Goal: Transaction & Acquisition: Purchase product/service

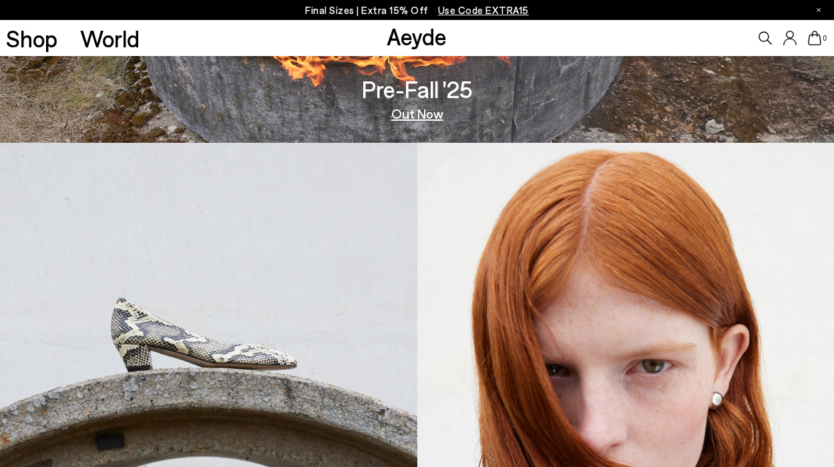
scroll to position [657, 0]
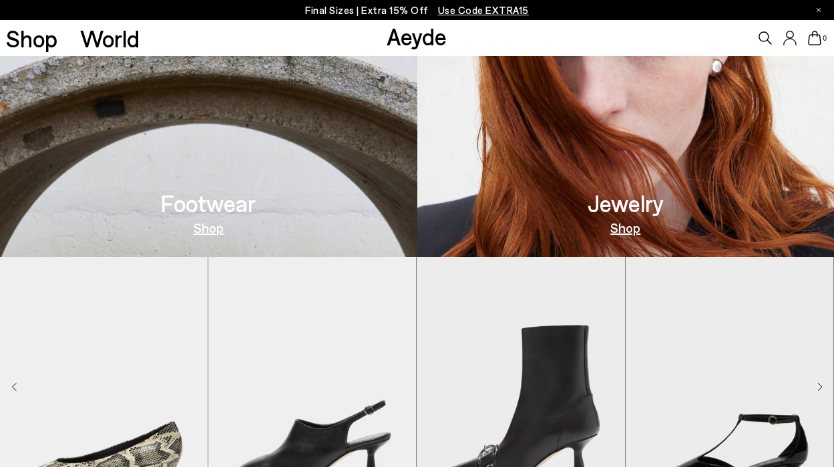
click at [210, 230] on link "Shop" at bounding box center [209, 227] width 30 height 13
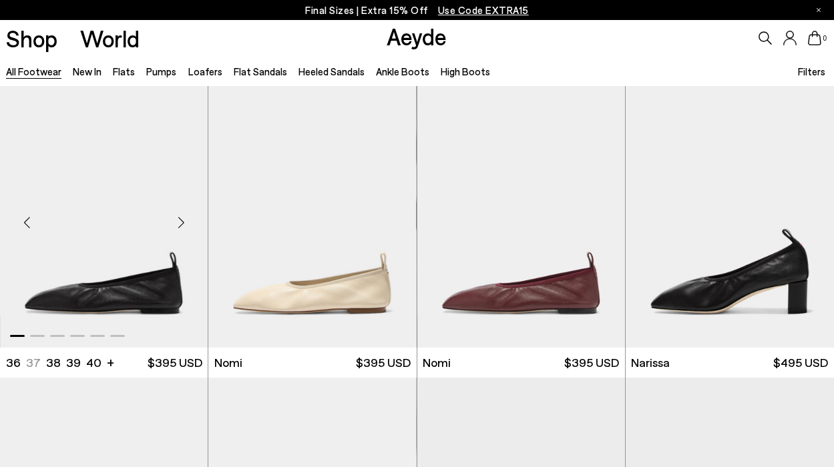
click at [179, 225] on div "Next slide" at bounding box center [181, 222] width 40 height 40
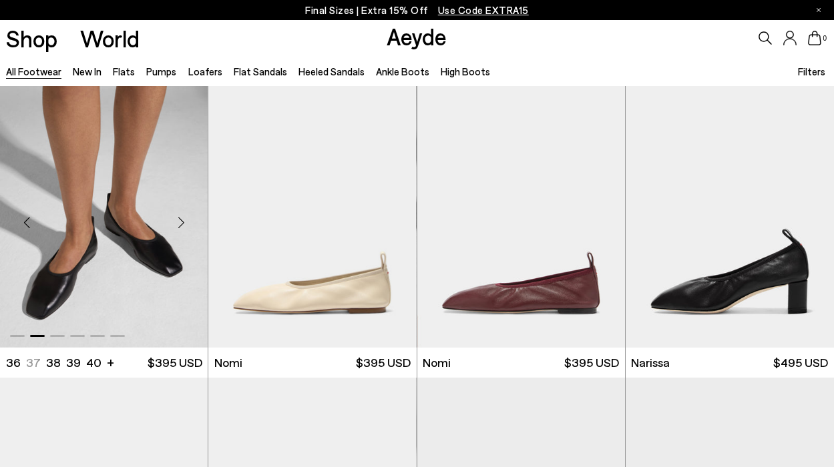
click at [179, 225] on div "Next slide" at bounding box center [181, 222] width 40 height 40
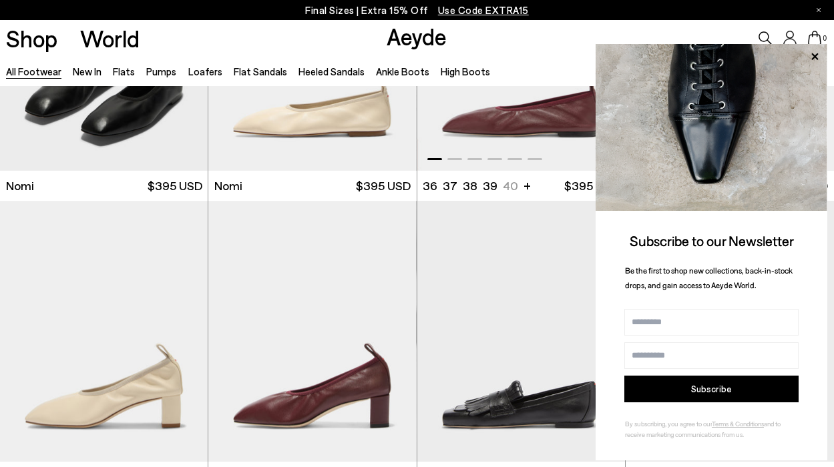
scroll to position [477, 0]
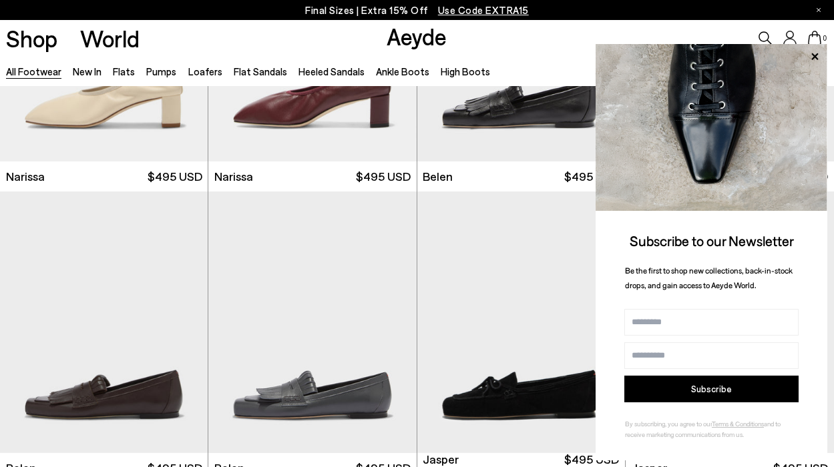
scroll to position [1041, 0]
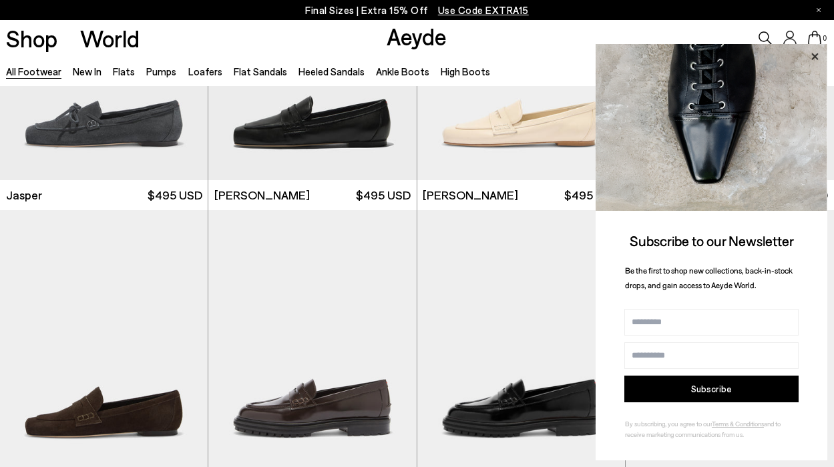
click at [814, 57] on icon at bounding box center [814, 56] width 7 height 7
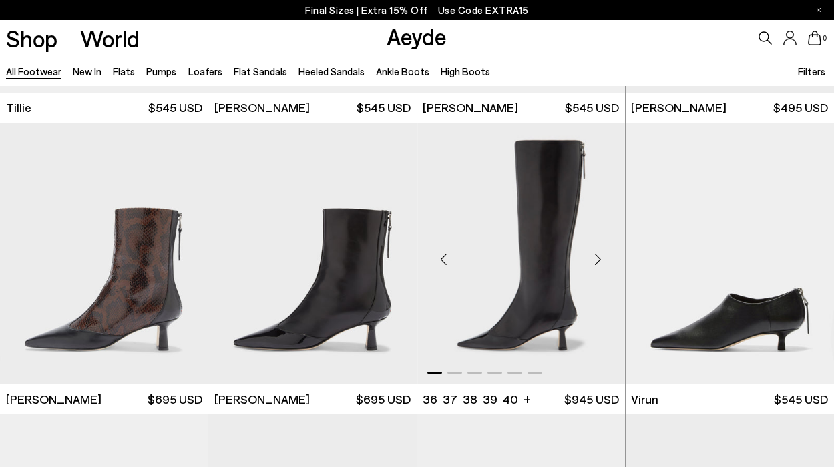
scroll to position [3484, 0]
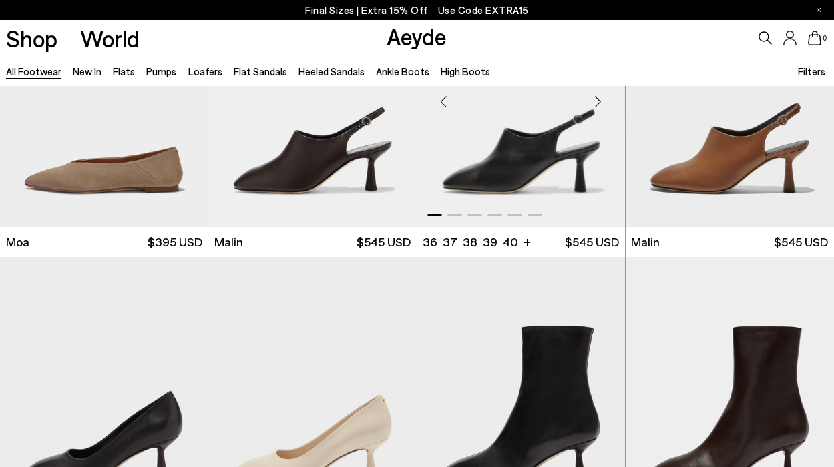
scroll to position [5368, 0]
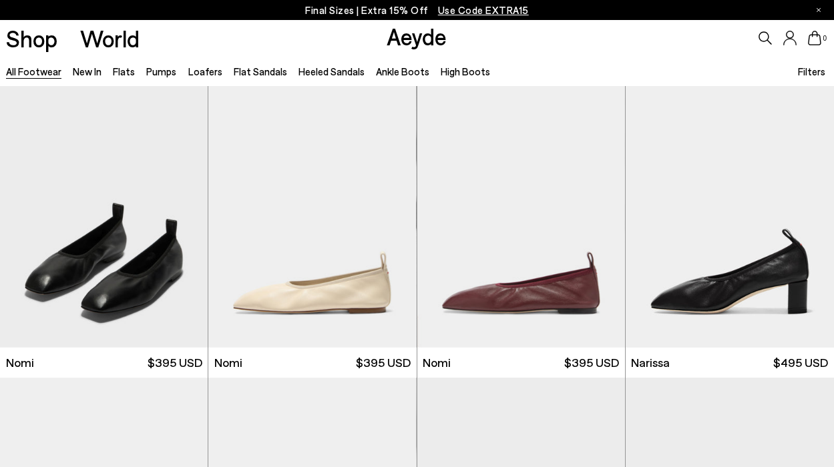
scroll to position [43, 0]
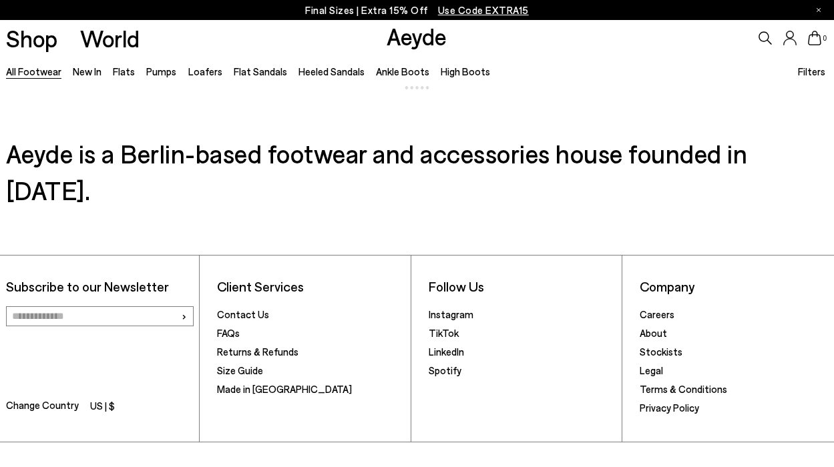
scroll to position [8761, 0]
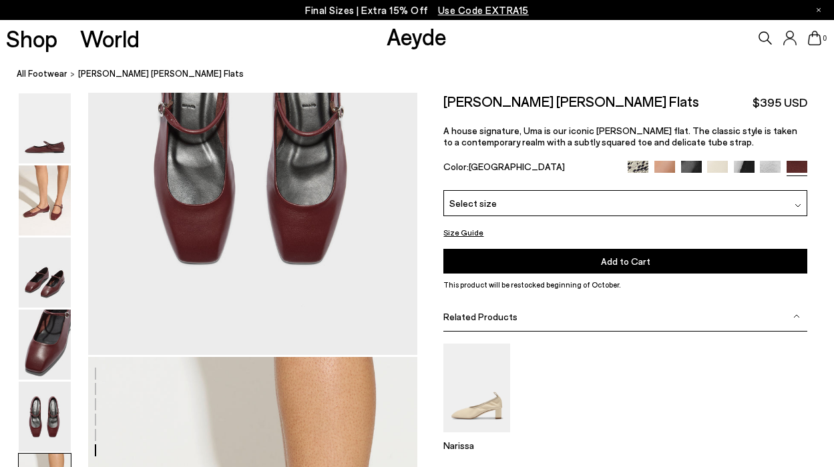
scroll to position [3283, 0]
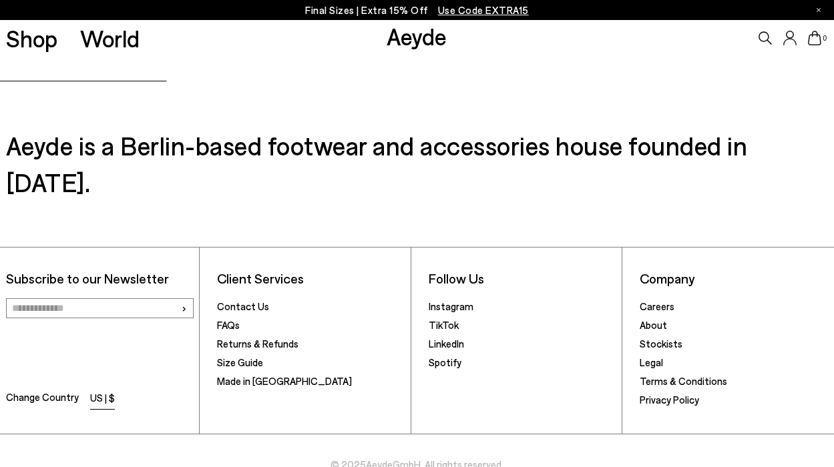
click at [101, 390] on li "US | $" at bounding box center [102, 399] width 25 height 19
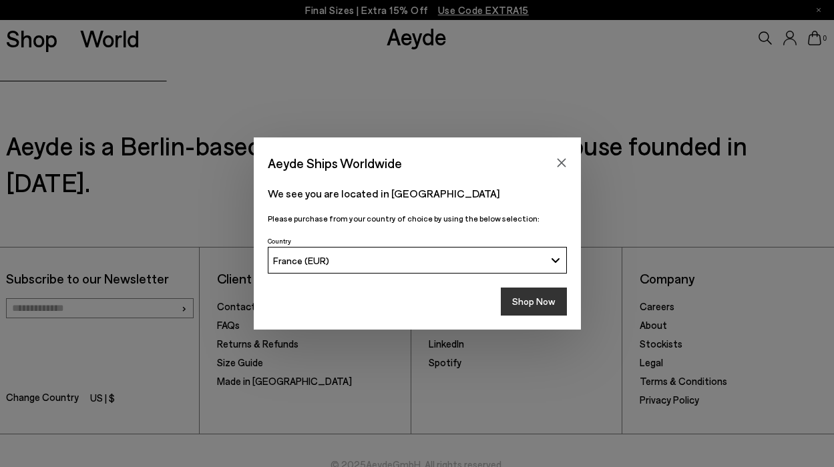
click at [521, 312] on button "Shop Now" at bounding box center [534, 302] width 66 height 28
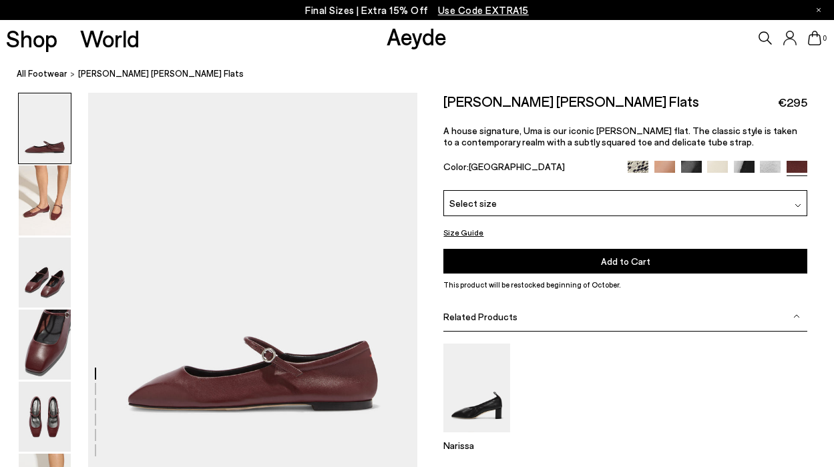
click at [461, 13] on span "Use Code EXTRA15" at bounding box center [483, 10] width 91 height 12
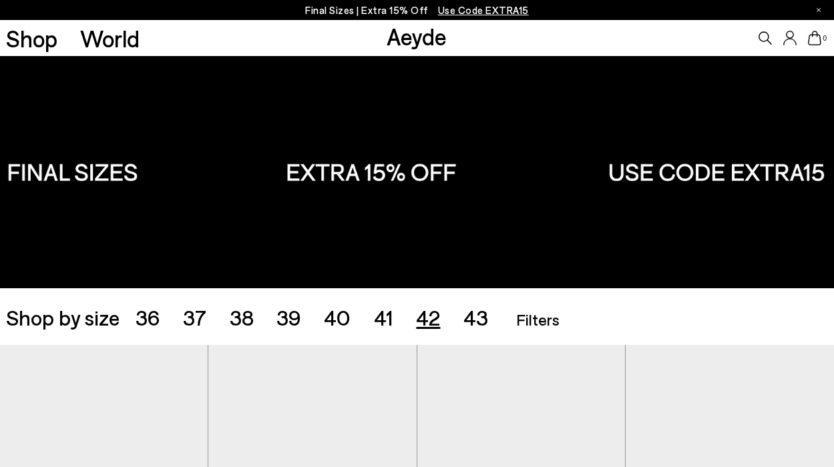
click at [427, 319] on span "42" at bounding box center [428, 316] width 24 height 25
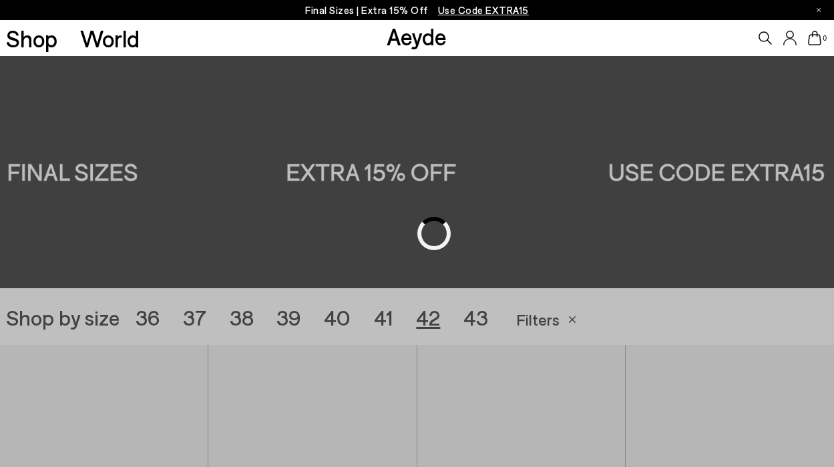
scroll to position [131, 0]
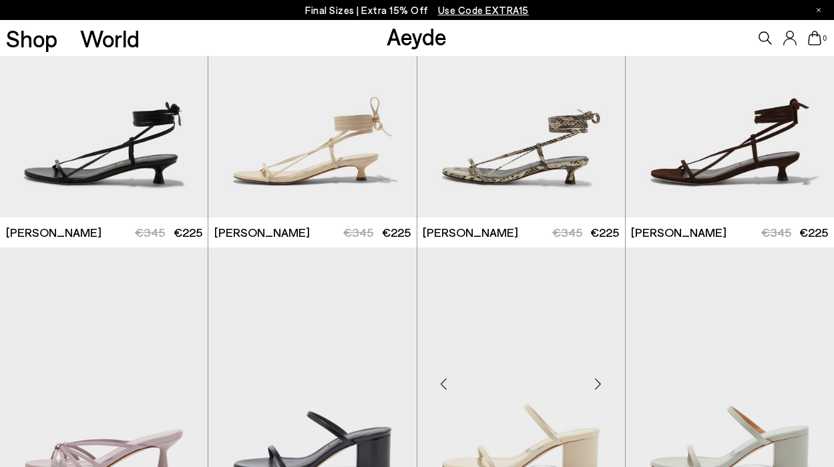
scroll to position [394, 0]
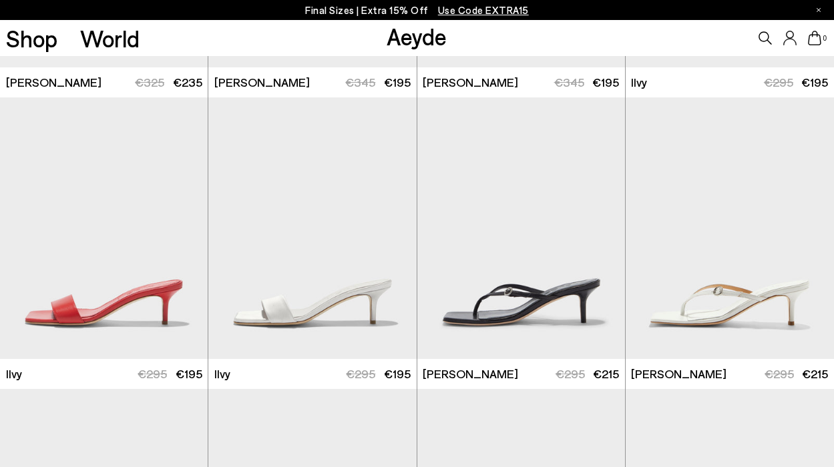
scroll to position [1781, 0]
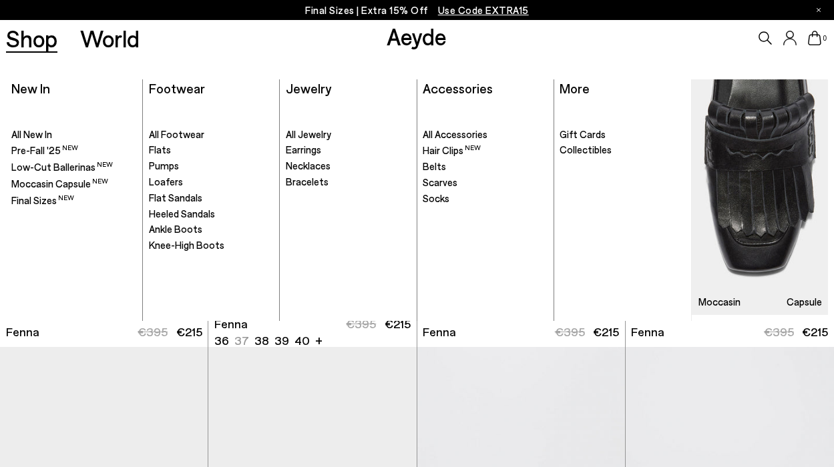
scroll to position [2855, 0]
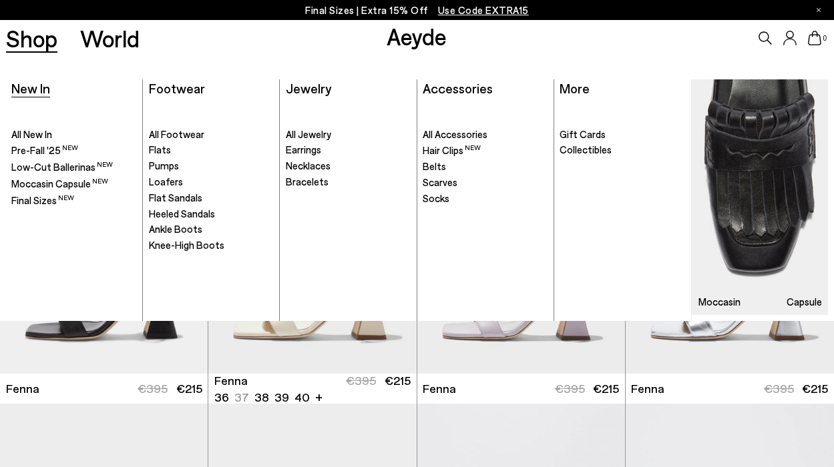
click at [33, 91] on span "New In" at bounding box center [30, 88] width 39 height 16
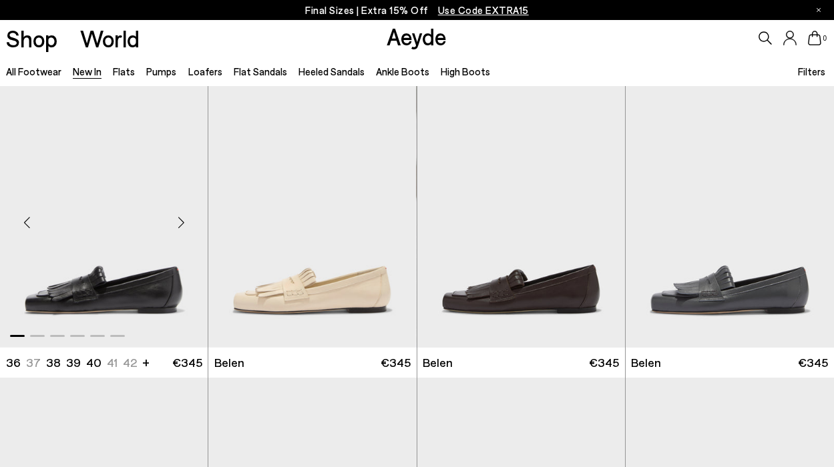
scroll to position [105, 0]
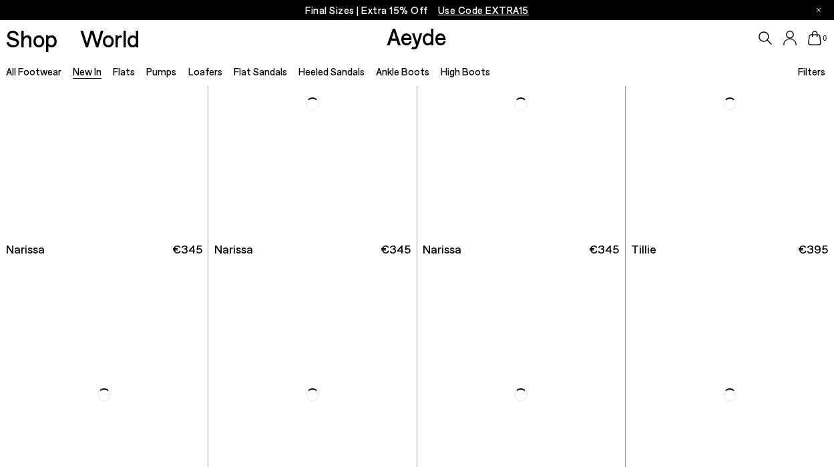
scroll to position [2171, 0]
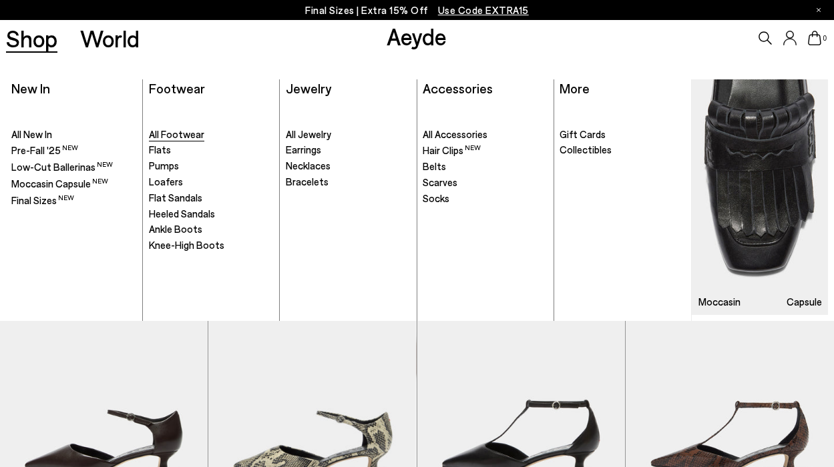
click at [165, 134] on span "All Footwear" at bounding box center [176, 134] width 55 height 12
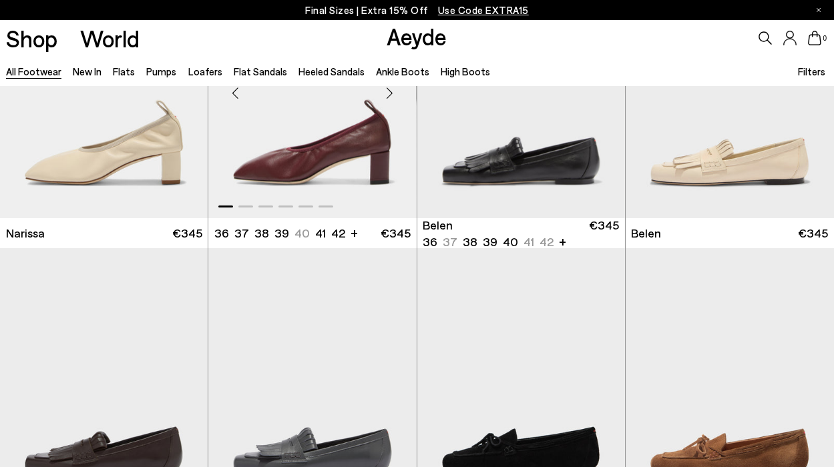
scroll to position [491, 0]
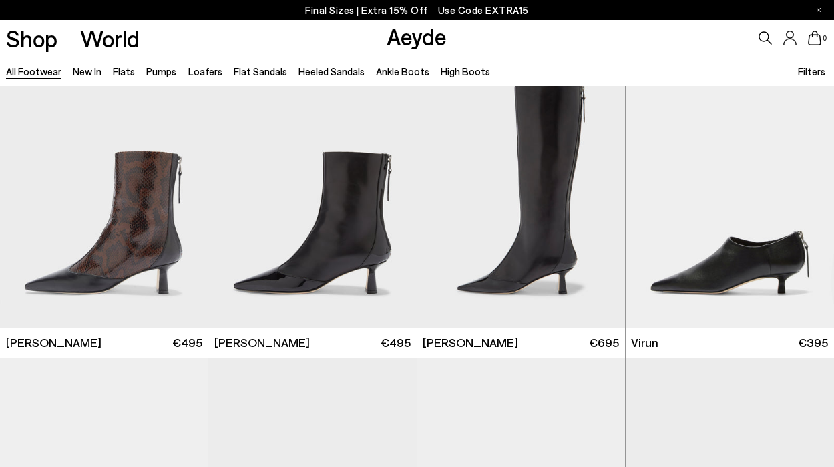
scroll to position [3570, 0]
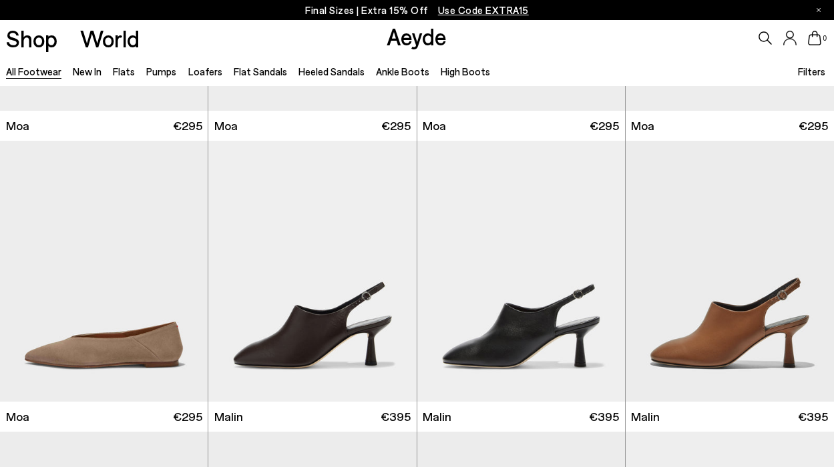
scroll to position [5210, 0]
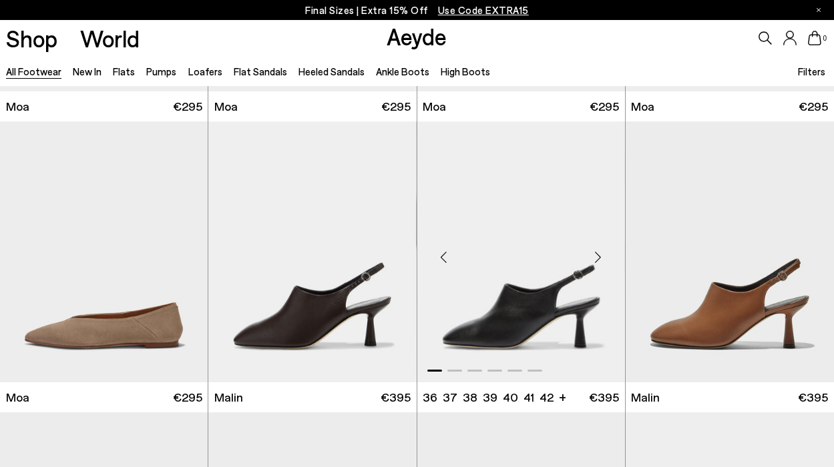
click at [464, 239] on img "1 / 6" at bounding box center [521, 252] width 208 height 262
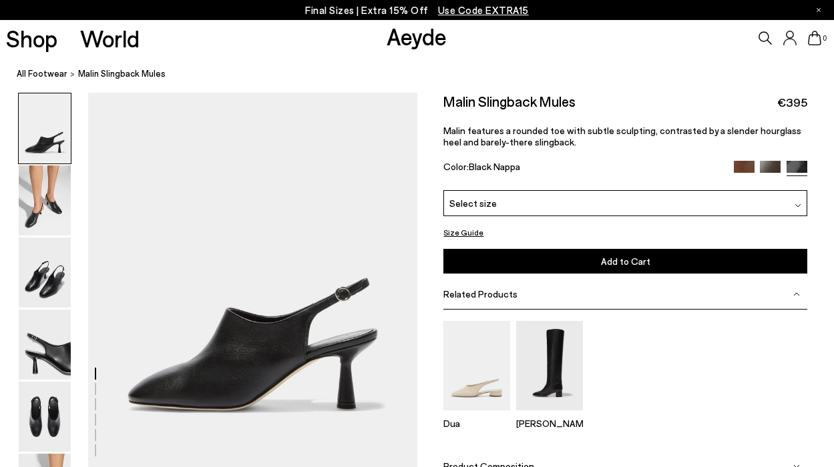
click at [497, 208] on div "Select size" at bounding box center [625, 203] width 364 height 26
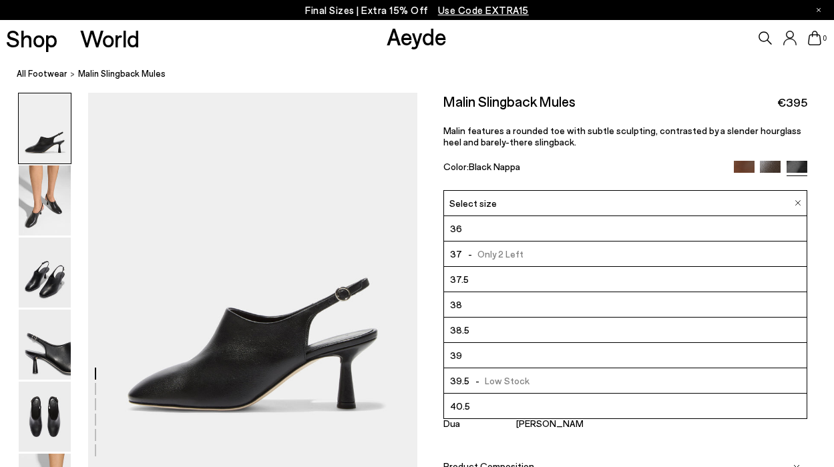
click at [489, 230] on li "36" at bounding box center [625, 228] width 362 height 25
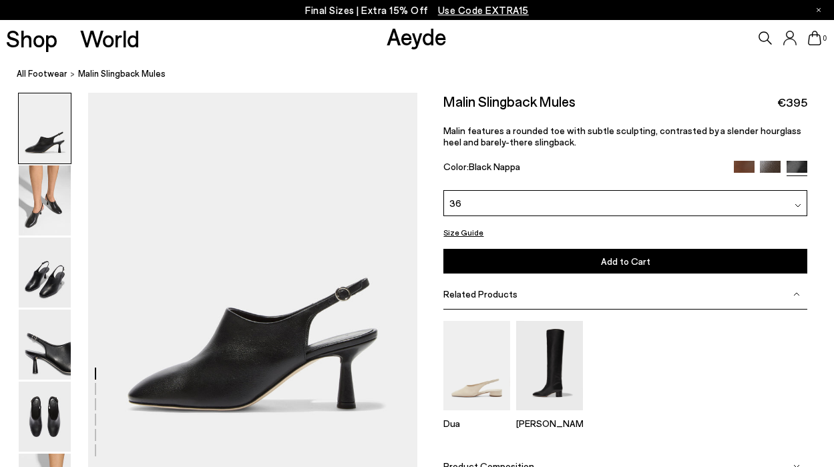
click at [476, 259] on button "Add to Cart Select a Size First" at bounding box center [625, 261] width 364 height 25
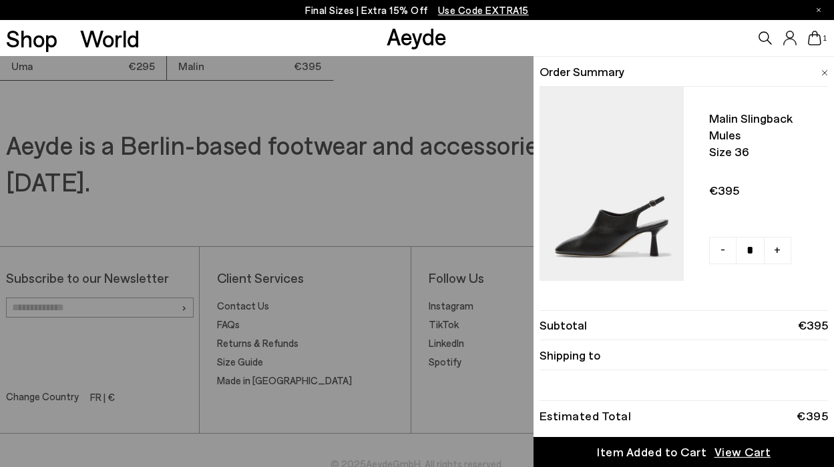
scroll to position [3283, 0]
click at [657, 447] on div "Item Added to Cart" at bounding box center [651, 452] width 109 height 17
